Goal: Transaction & Acquisition: Purchase product/service

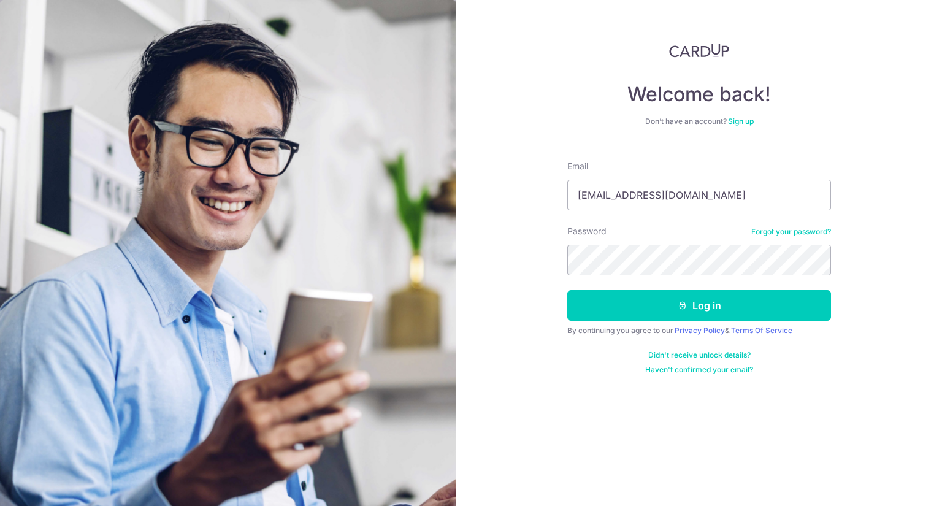
type input "[EMAIL_ADDRESS][DOMAIN_NAME]"
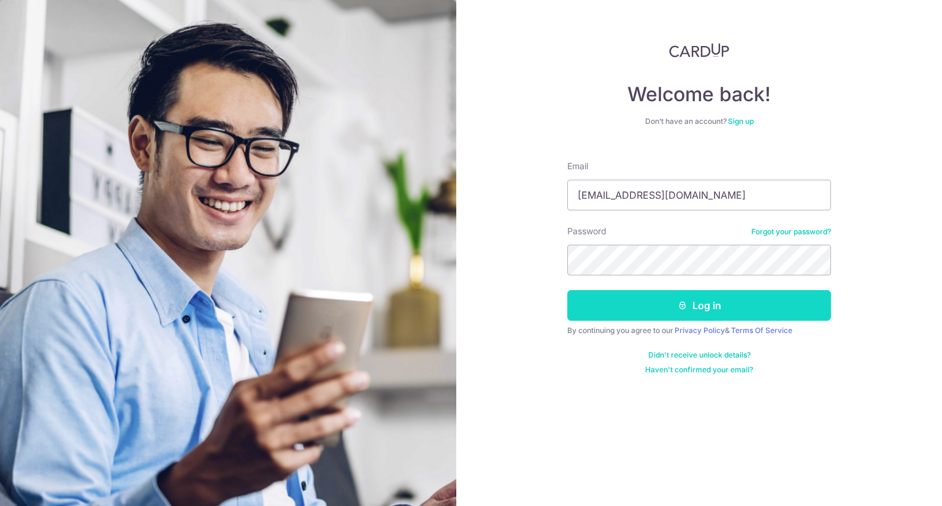
click at [634, 308] on button "Log in" at bounding box center [699, 305] width 264 height 31
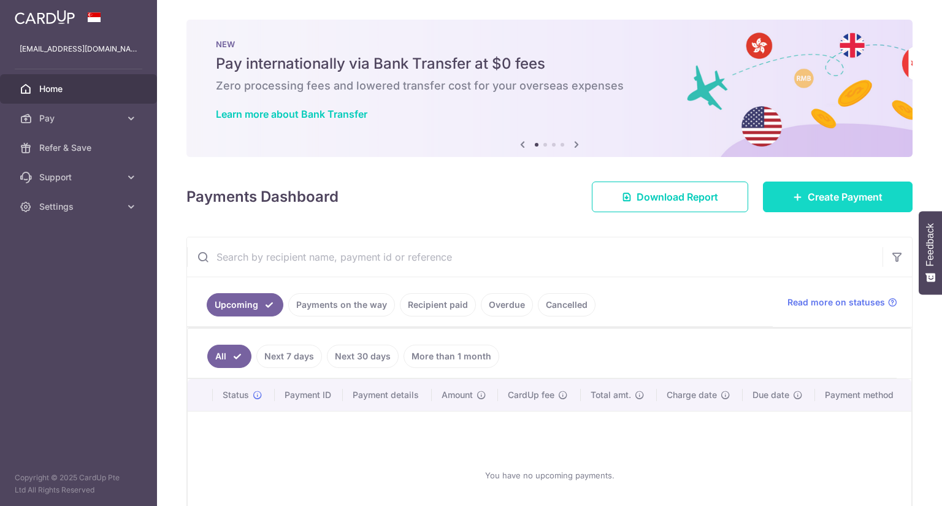
click at [808, 194] on span "Create Payment" at bounding box center [844, 196] width 75 height 15
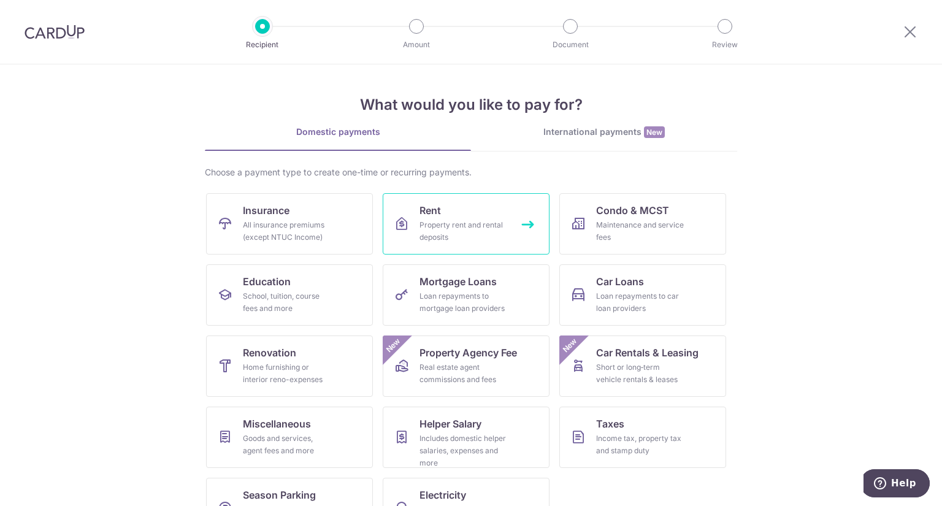
click at [454, 224] on div "Property rent and rental deposits" at bounding box center [463, 231] width 88 height 25
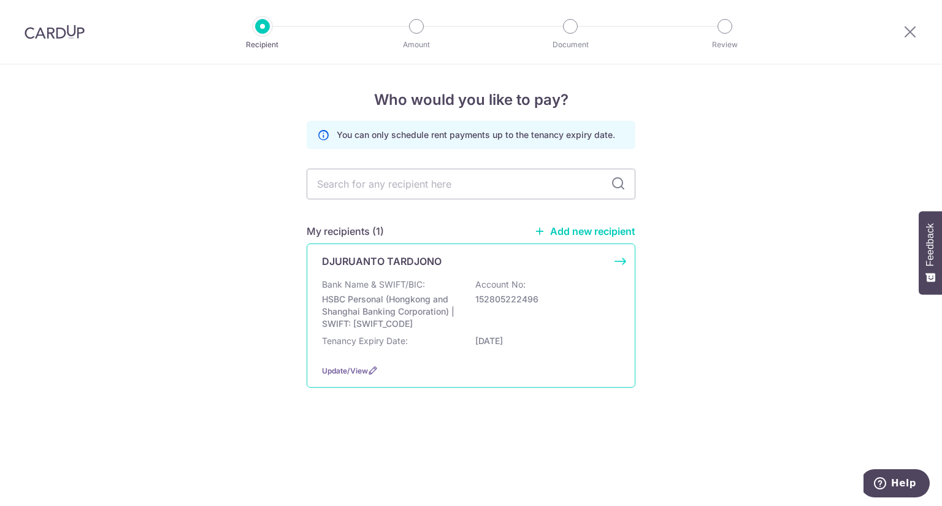
click at [413, 316] on p "HSBC Personal (Hongkong and Shanghai Banking Corporation) | SWIFT: [SWIFT_CODE]" at bounding box center [390, 311] width 137 height 37
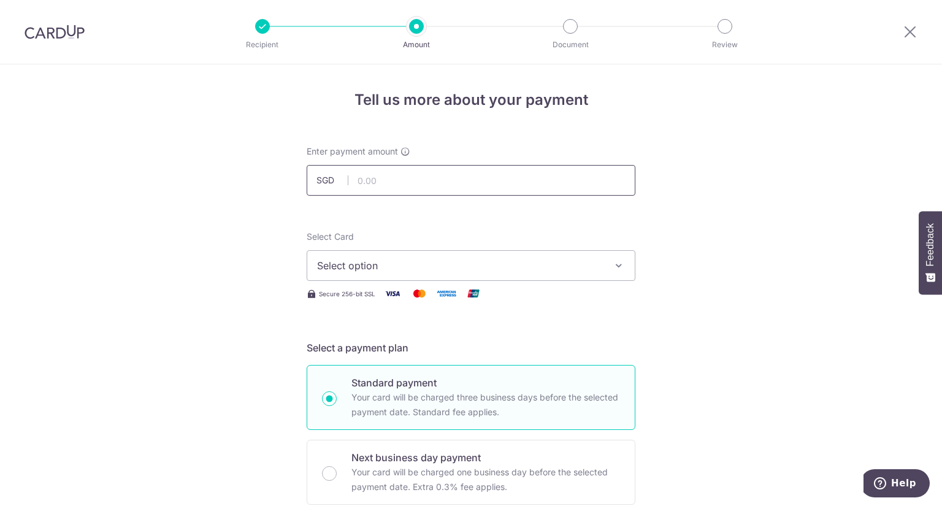
click at [504, 179] on input "text" at bounding box center [471, 180] width 329 height 31
type input "4,100.00"
click at [505, 259] on span "Select option" at bounding box center [460, 265] width 286 height 15
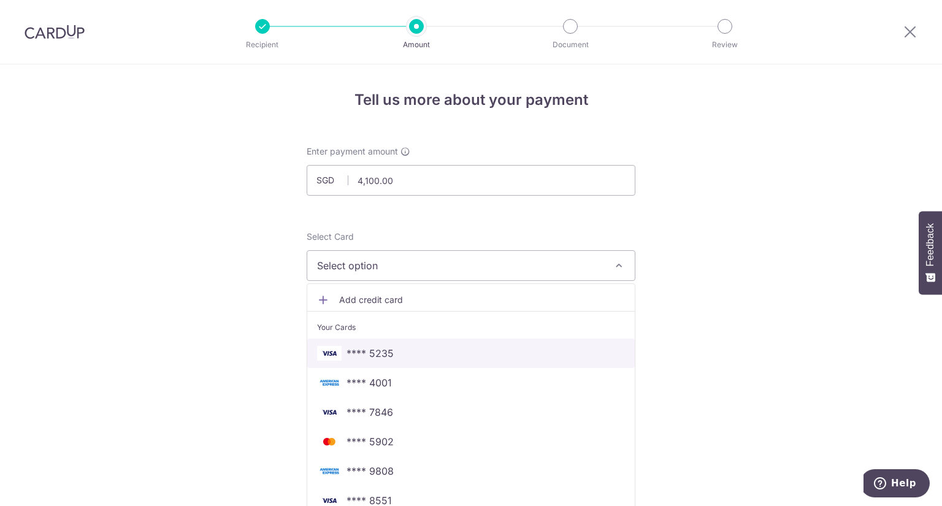
click at [384, 351] on span "**** 5235" at bounding box center [369, 353] width 47 height 15
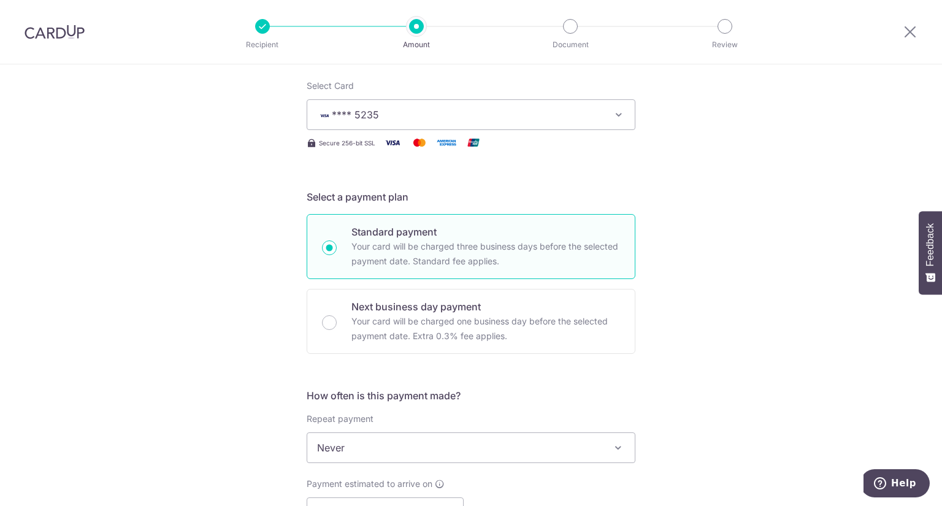
scroll to position [184, 0]
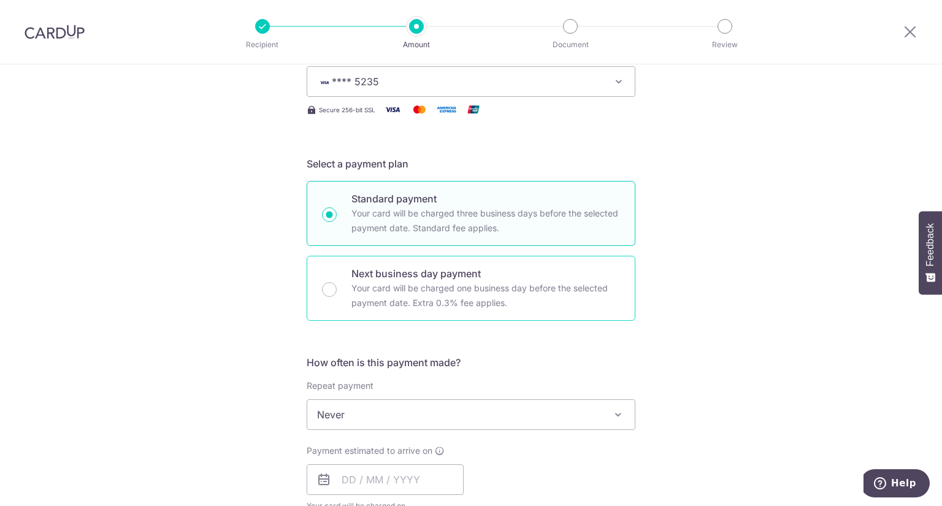
click at [443, 296] on p "Your card will be charged one business day before the selected payment date. Ex…" at bounding box center [485, 295] width 268 height 29
click at [337, 296] on input "Next business day payment Your card will be charged one business day before the…" at bounding box center [329, 289] width 15 height 15
radio input "false"
radio input "true"
click at [490, 226] on p "Your card will be charged three business days before the selected payment date.…" at bounding box center [485, 220] width 268 height 29
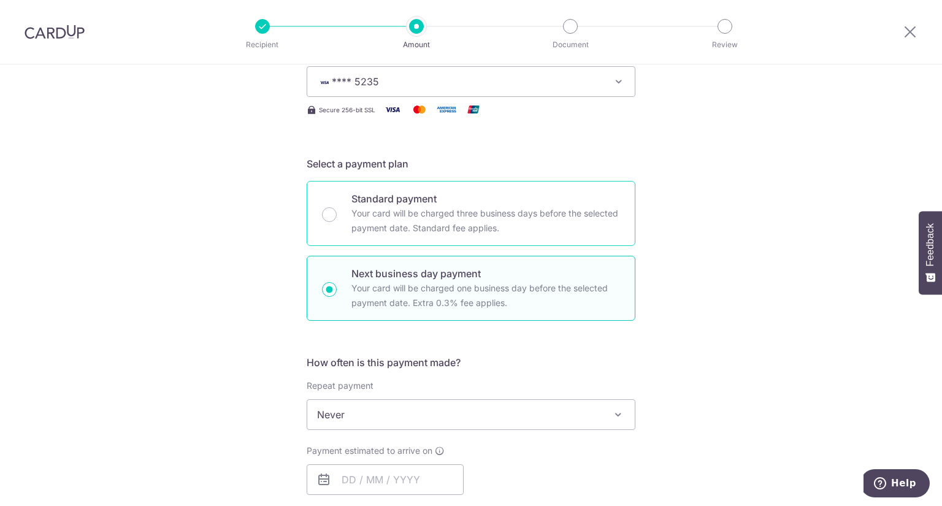
click at [337, 222] on input "Standard payment Your card will be charged three business days before the selec…" at bounding box center [329, 214] width 15 height 15
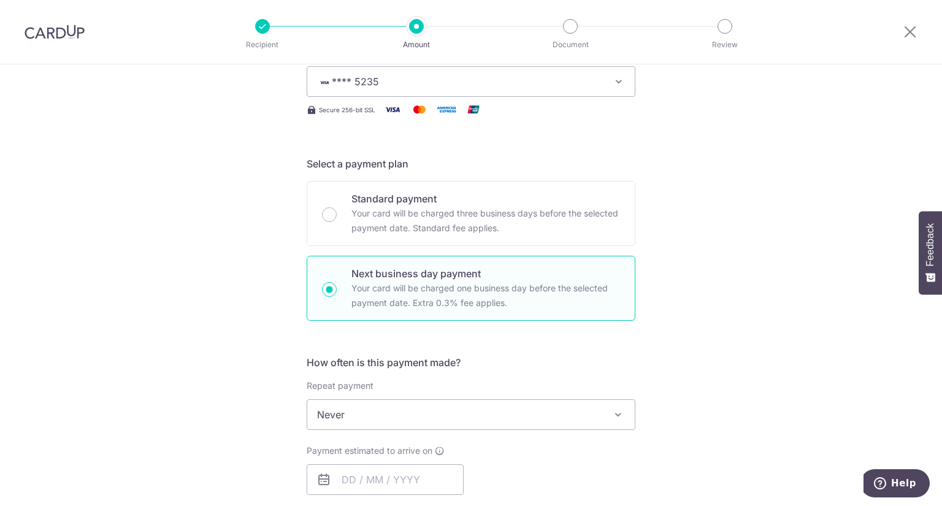
radio input "true"
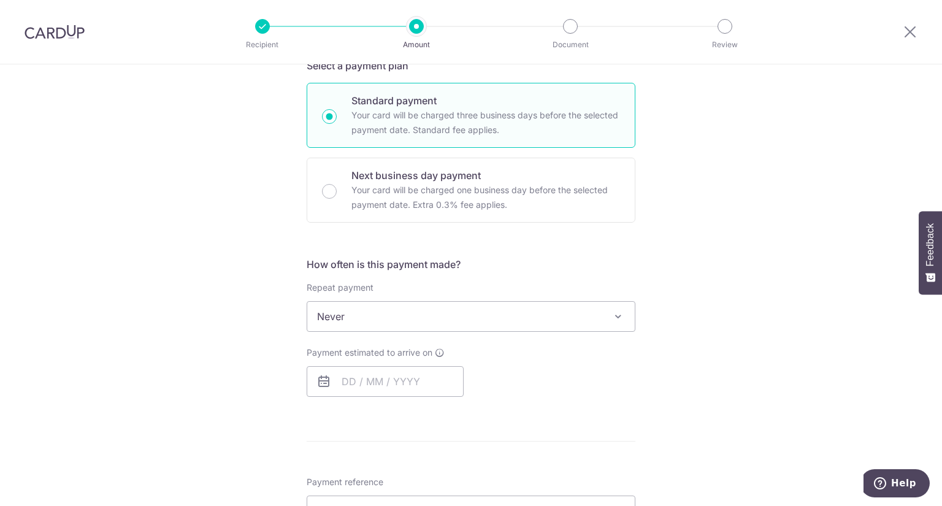
scroll to position [368, 0]
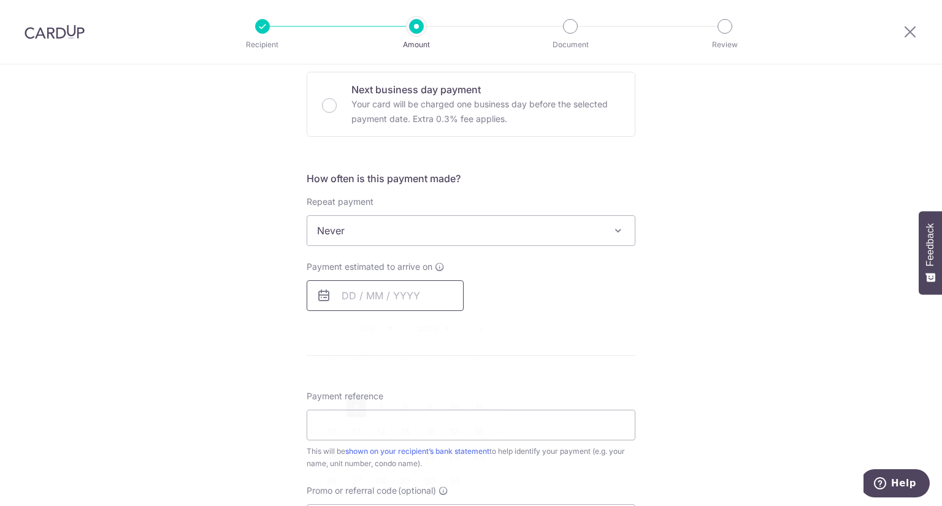
click at [419, 293] on input "text" at bounding box center [385, 295] width 157 height 31
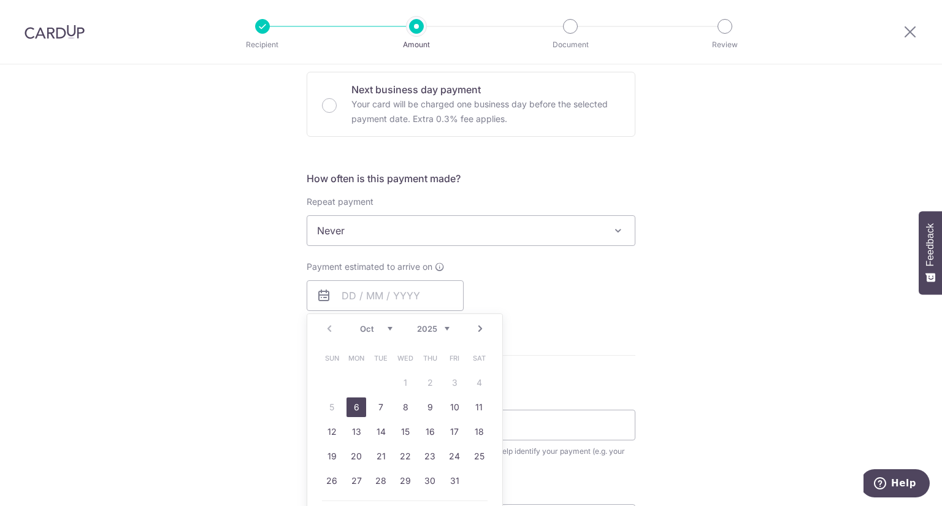
click at [348, 409] on link "6" at bounding box center [356, 407] width 20 height 20
type input "06/10/2025"
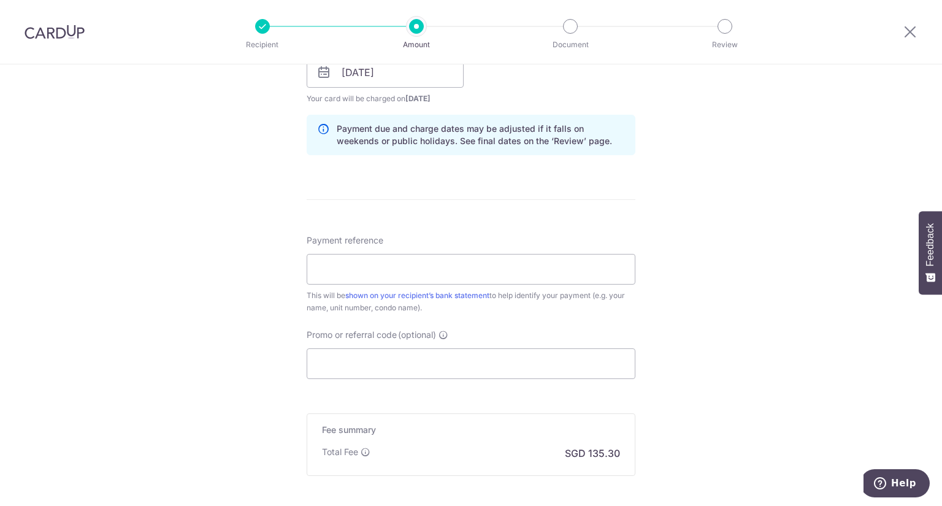
scroll to position [613, 0]
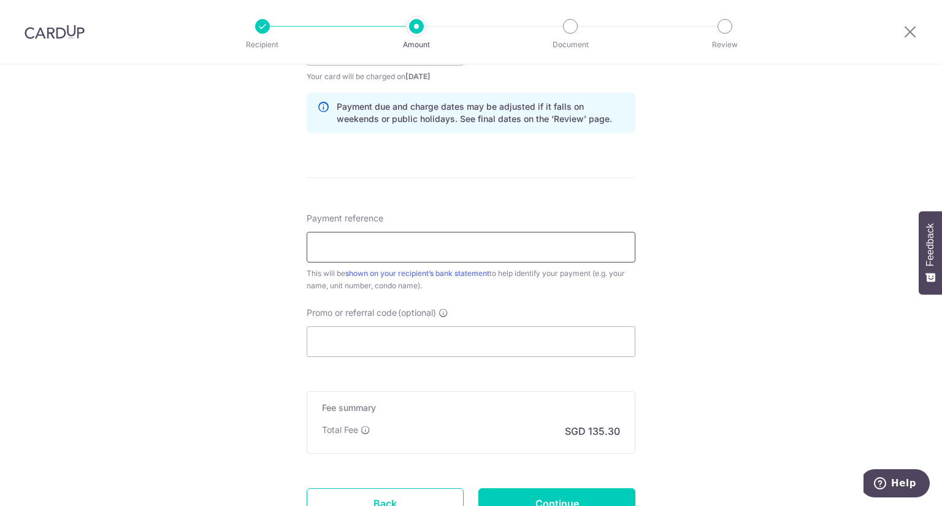
click at [449, 254] on input "Payment reference" at bounding box center [471, 247] width 329 height 31
type input "R"
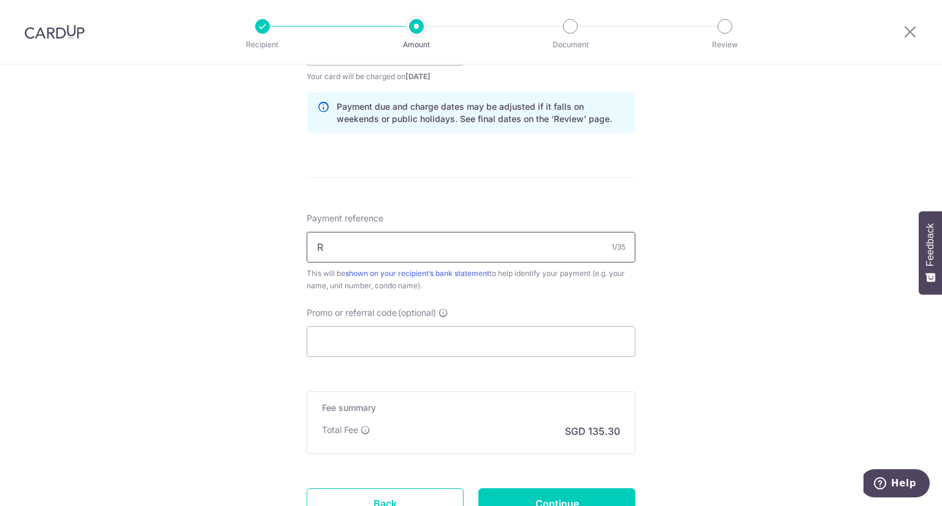
type input "R"
